Goal: Check status: Check status

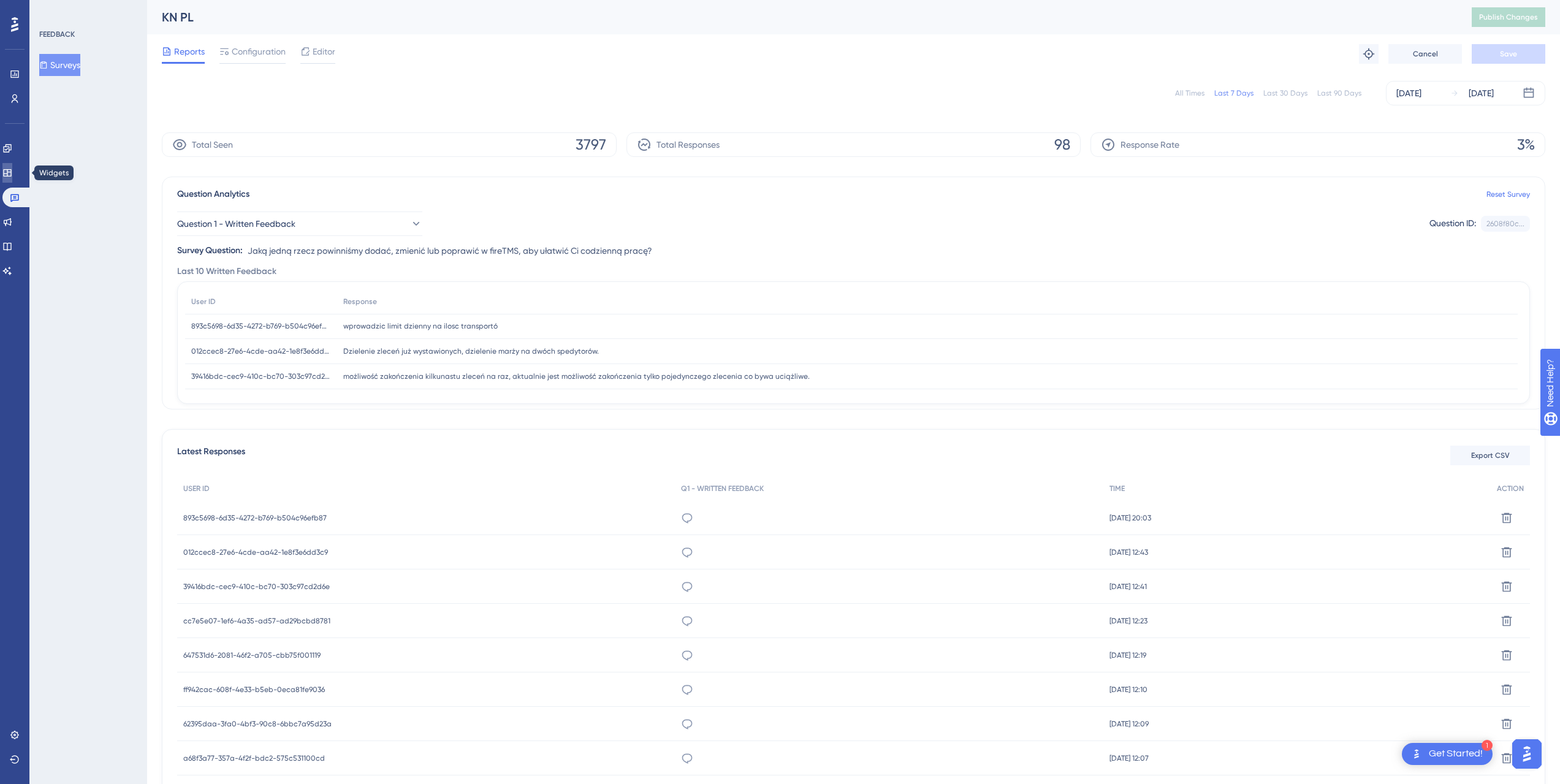
click at [12, 170] on icon at bounding box center [7, 172] width 10 height 10
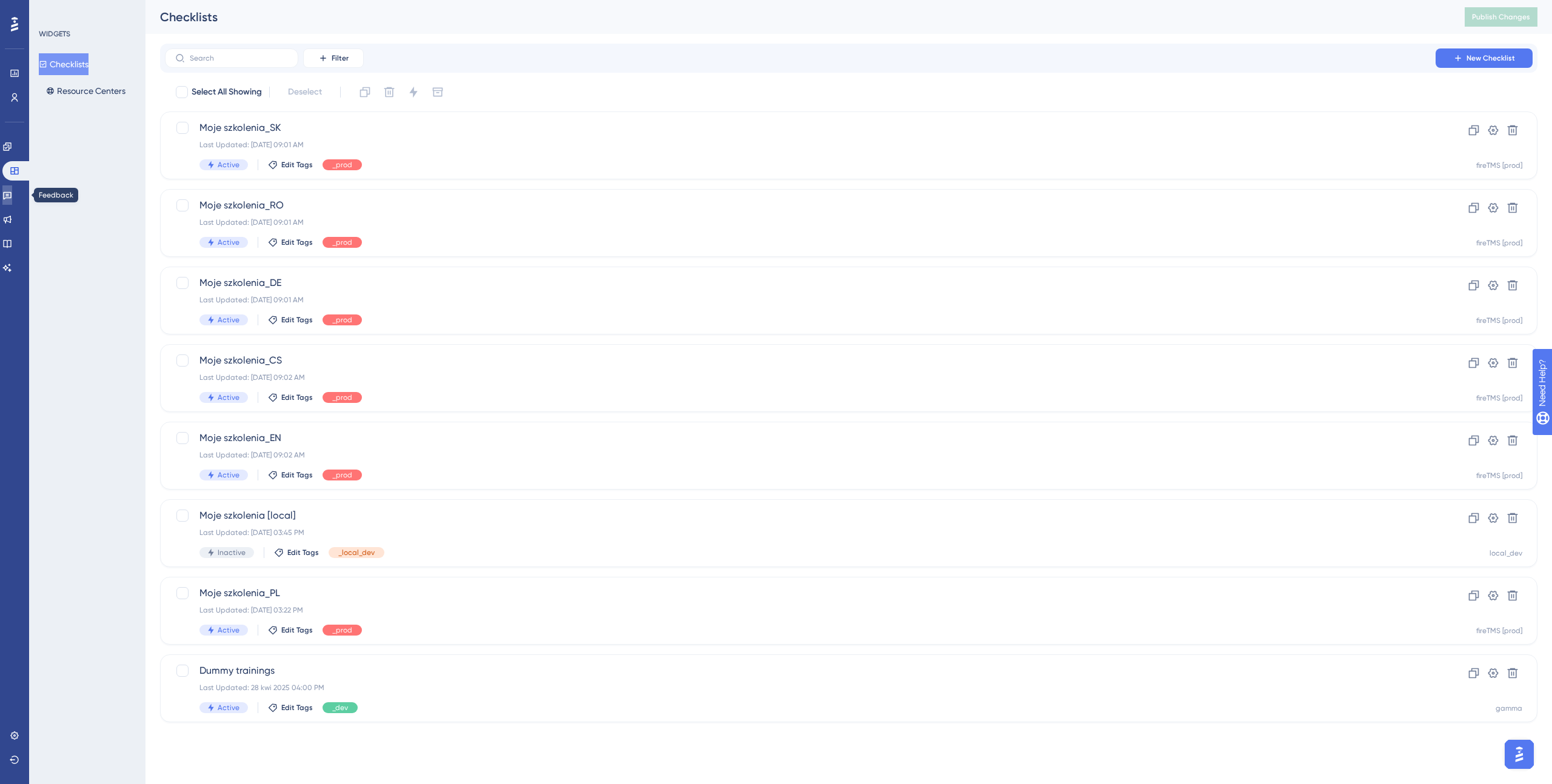
click at [12, 196] on icon at bounding box center [7, 196] width 9 height 8
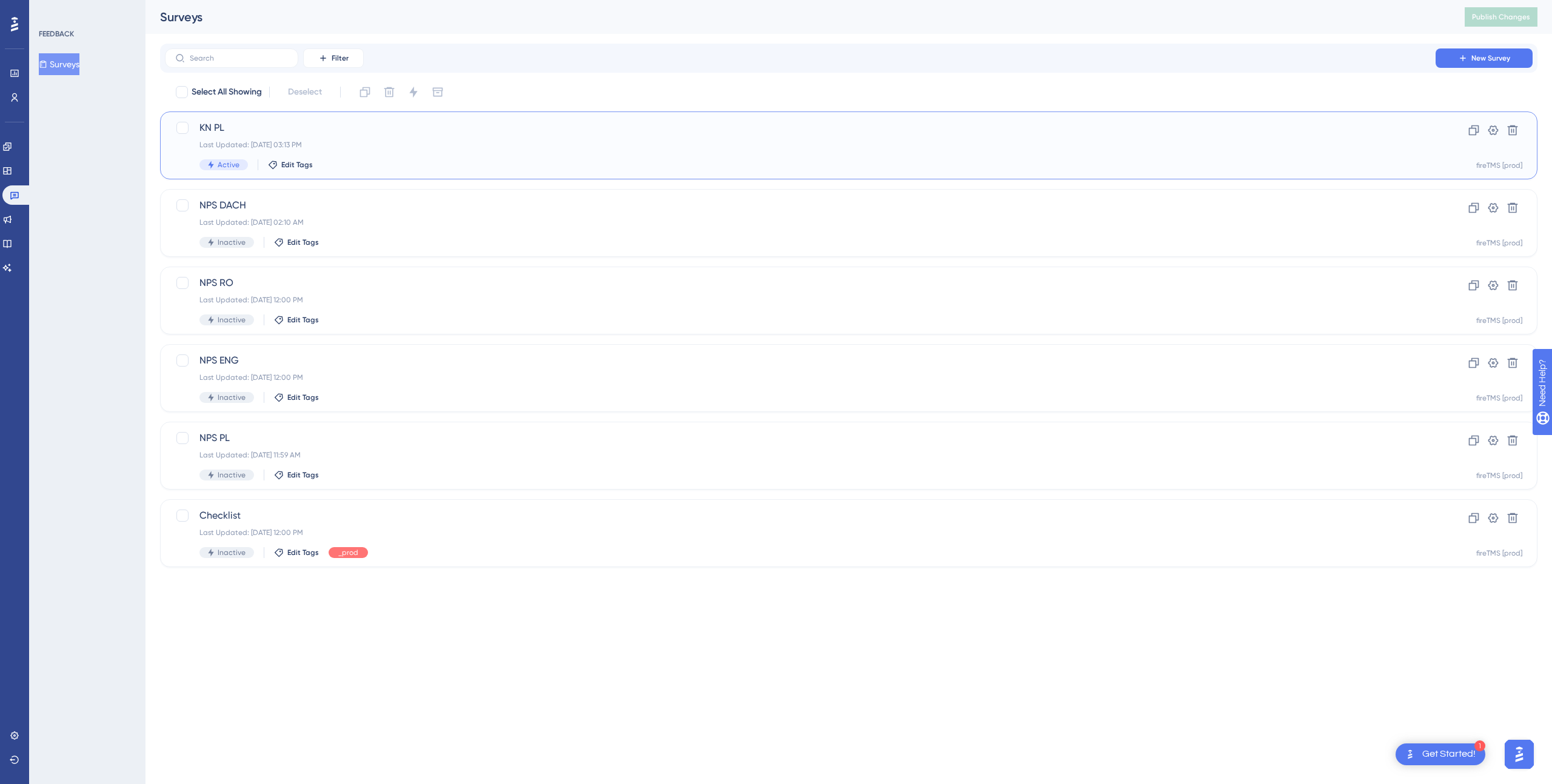
click at [423, 134] on span "KN PL" at bounding box center [799, 127] width 1201 height 15
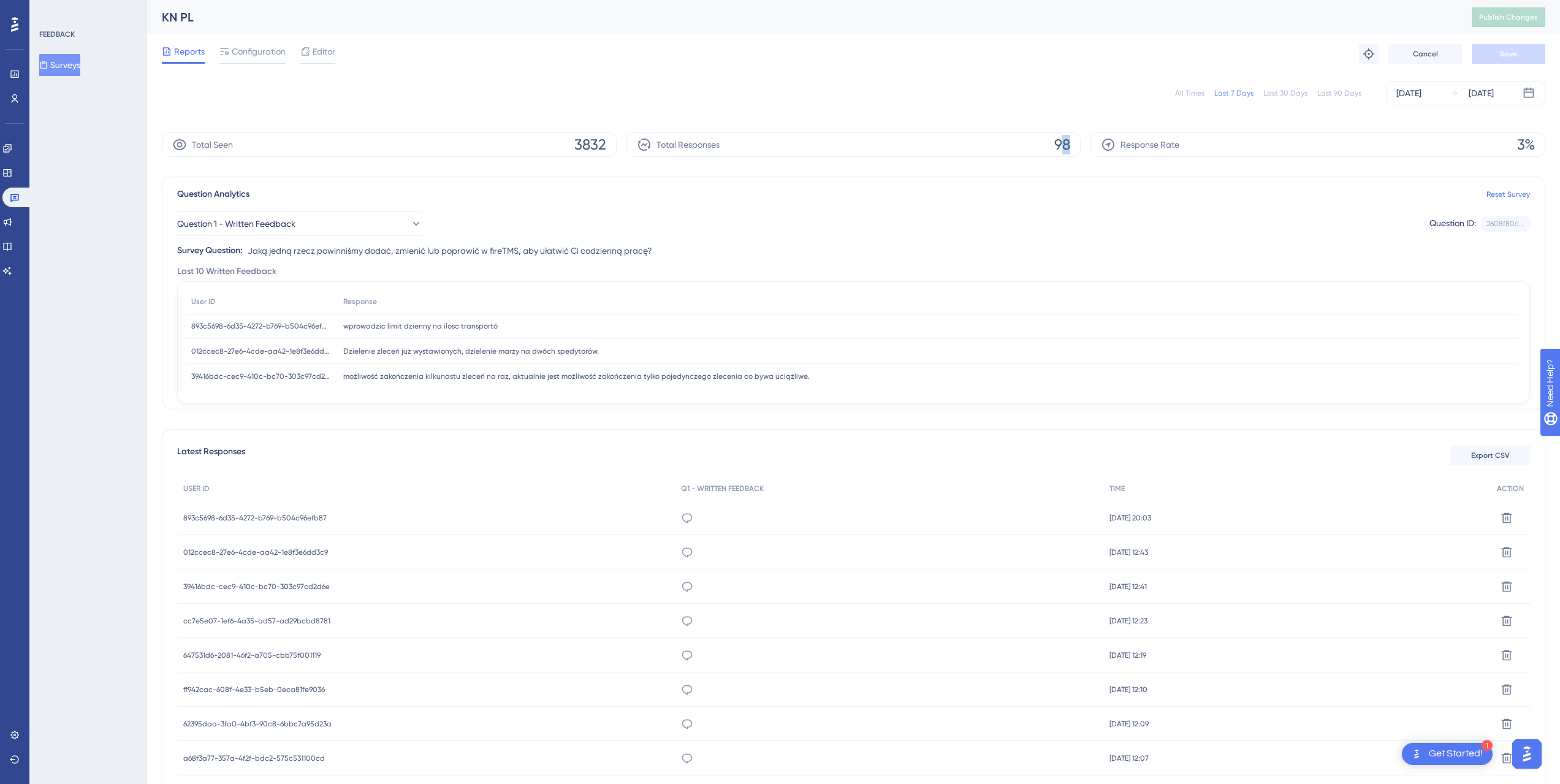
drag, startPoint x: 1059, startPoint y: 142, endPoint x: 1069, endPoint y: 142, distance: 10.0
click at [1069, 142] on span "98" at bounding box center [1062, 145] width 16 height 20
drag, startPoint x: 584, startPoint y: 142, endPoint x: 603, endPoint y: 145, distance: 19.2
click at [603, 145] on span "3832" at bounding box center [590, 145] width 32 height 20
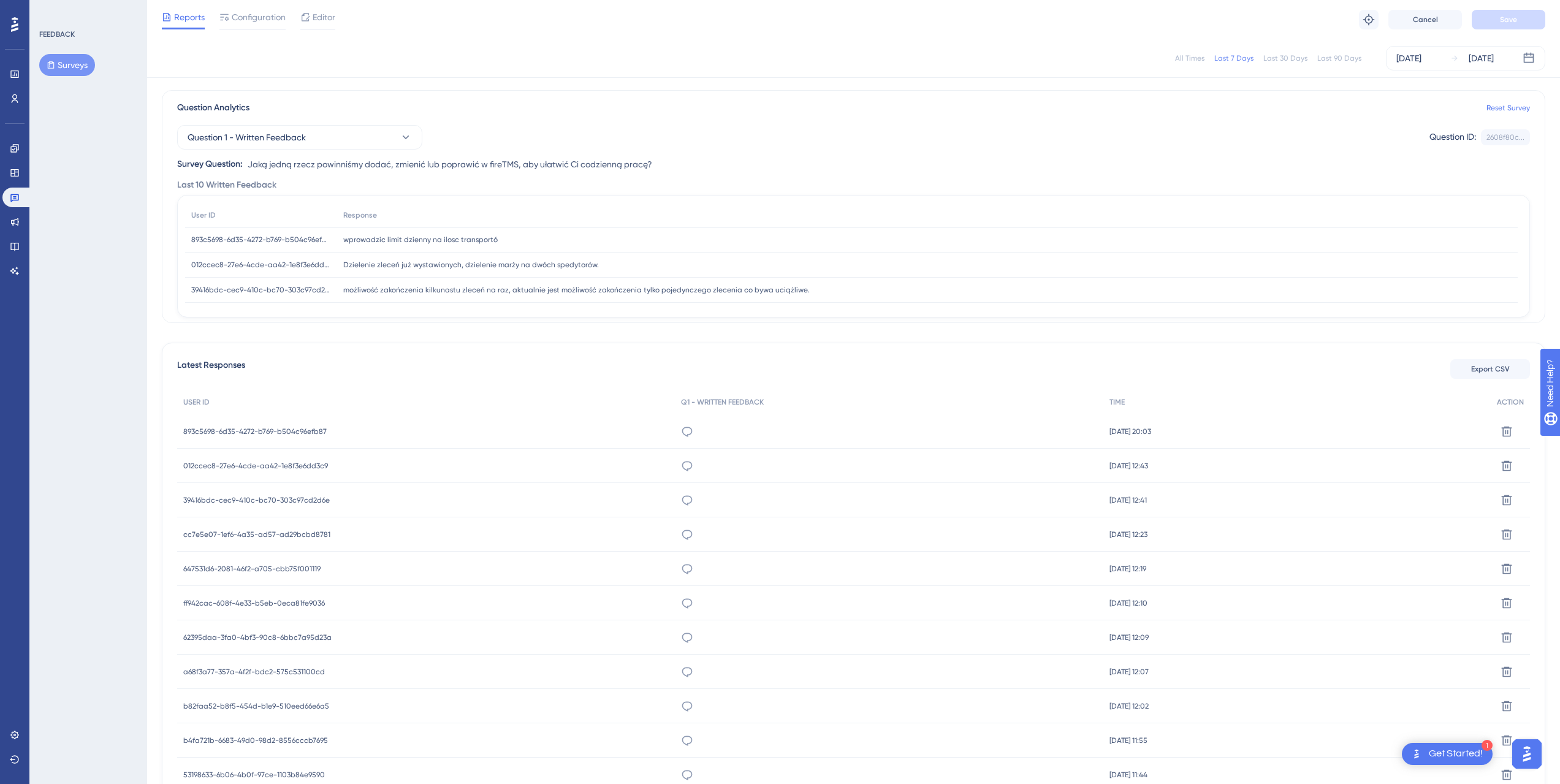
scroll to position [86, 0]
click at [684, 423] on icon at bounding box center [687, 427] width 12 height 12
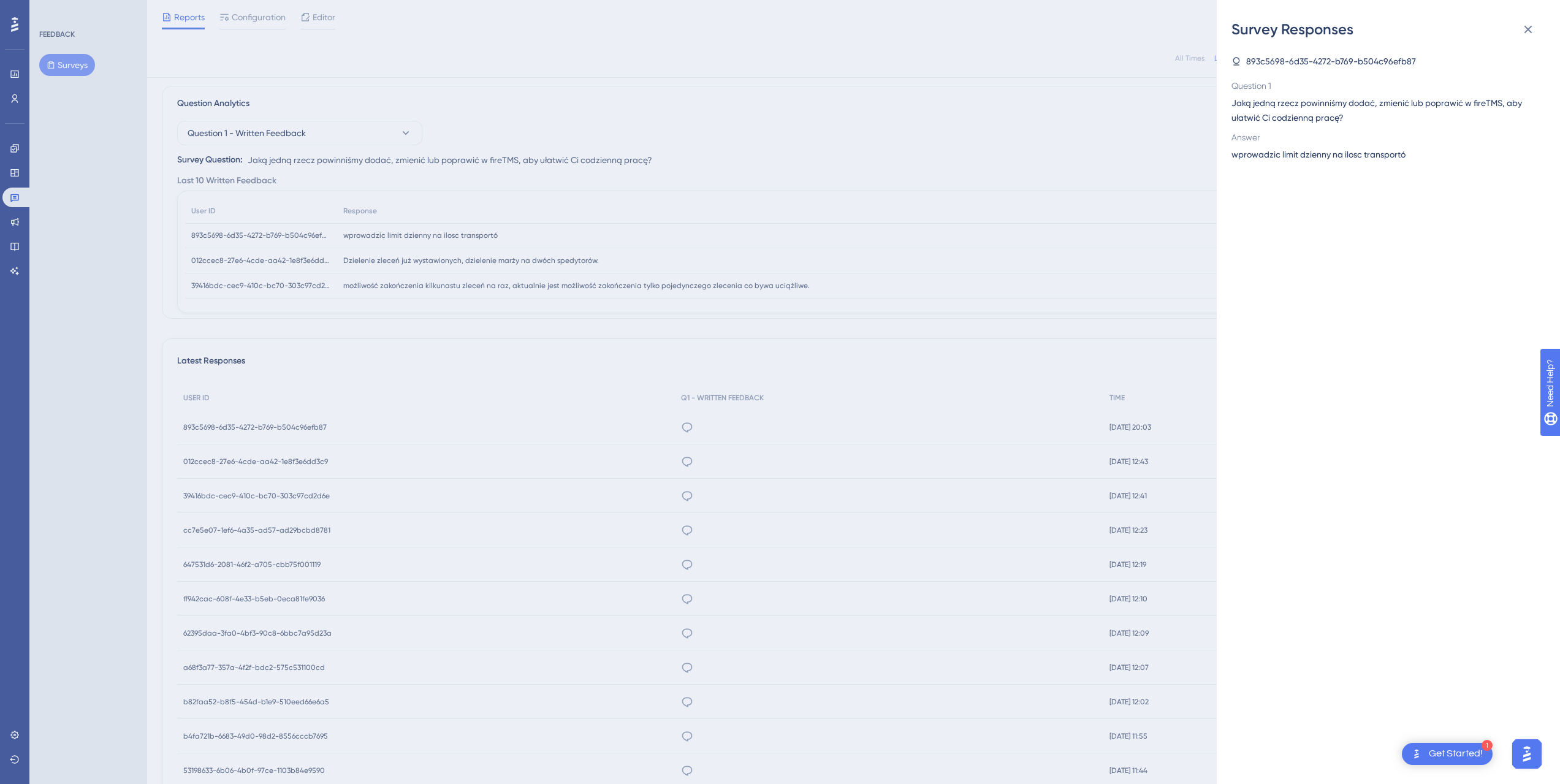
click at [673, 452] on div "Survey Responses 893c5698-6d35-4272-b769-b504c96efb87 Question 1 Jaką jedną rze…" at bounding box center [780, 392] width 1560 height 784
